Goal: Find specific page/section: Find specific page/section

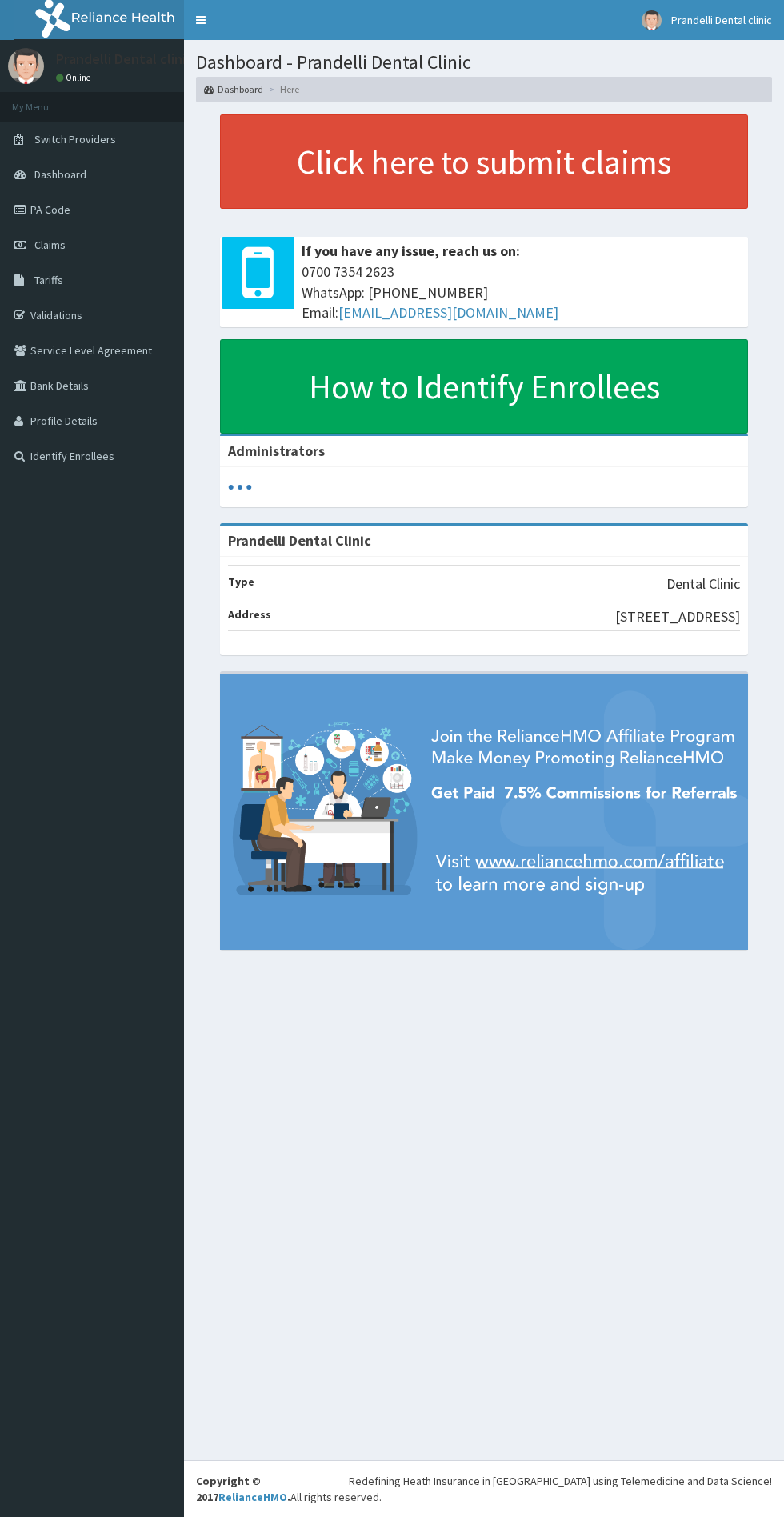
click at [96, 217] on link "PA Code" at bounding box center [92, 209] width 184 height 35
click at [49, 245] on span "Claims" at bounding box center [49, 244] width 31 height 14
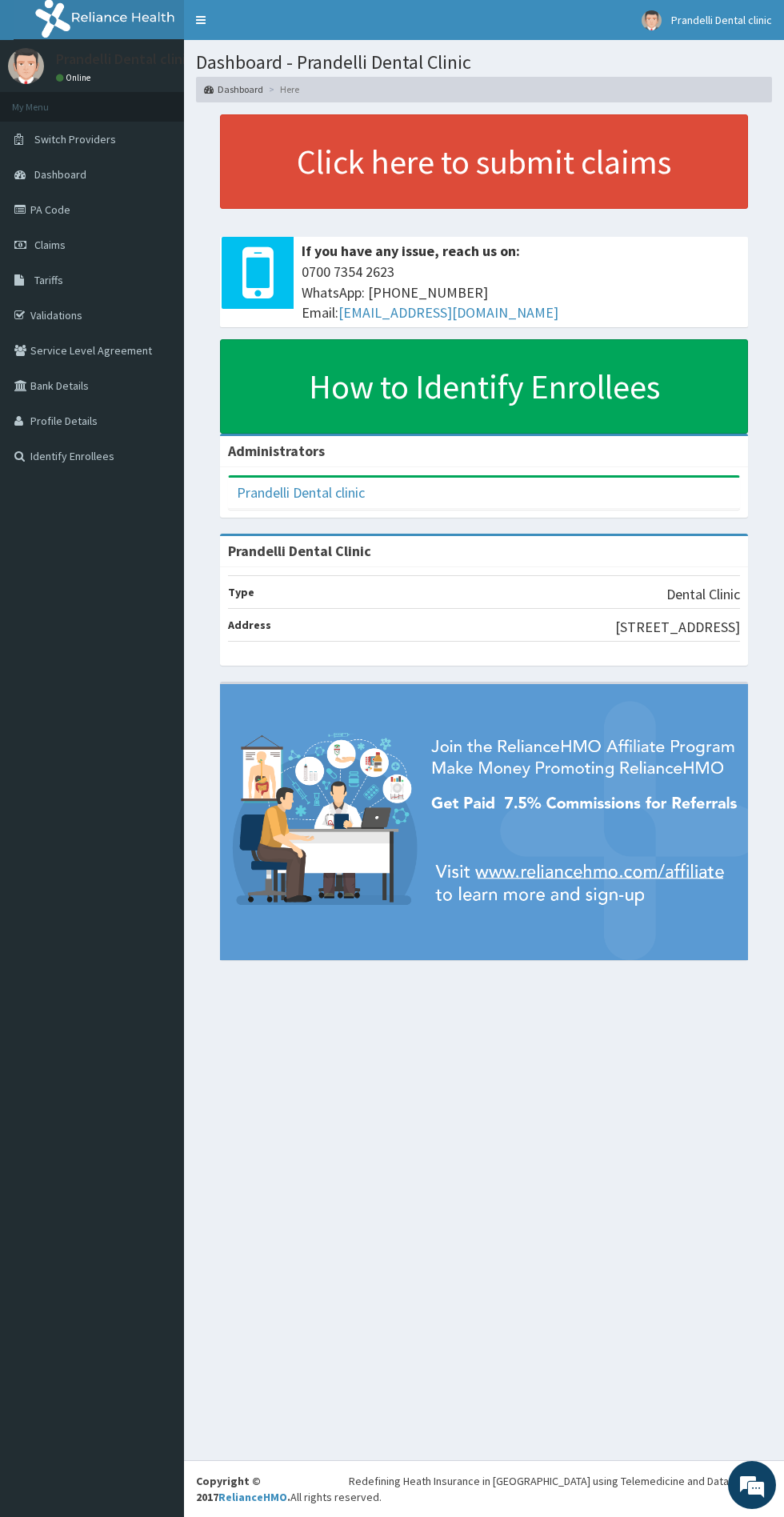
click at [31, 175] on link "Dashboard" at bounding box center [92, 174] width 184 height 35
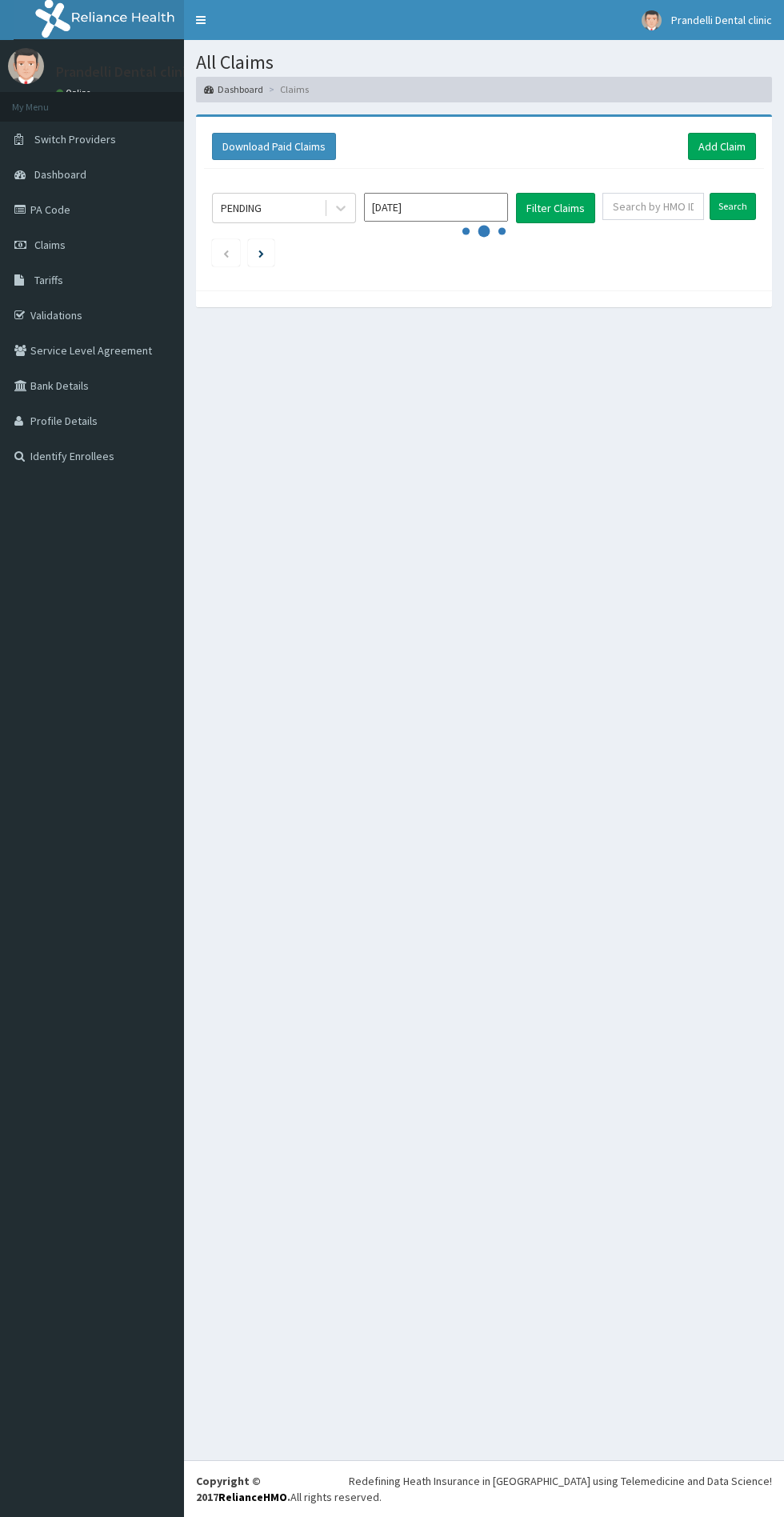
click at [48, 209] on link "PA Code" at bounding box center [92, 209] width 184 height 35
